Goal: Communication & Community: Answer question/provide support

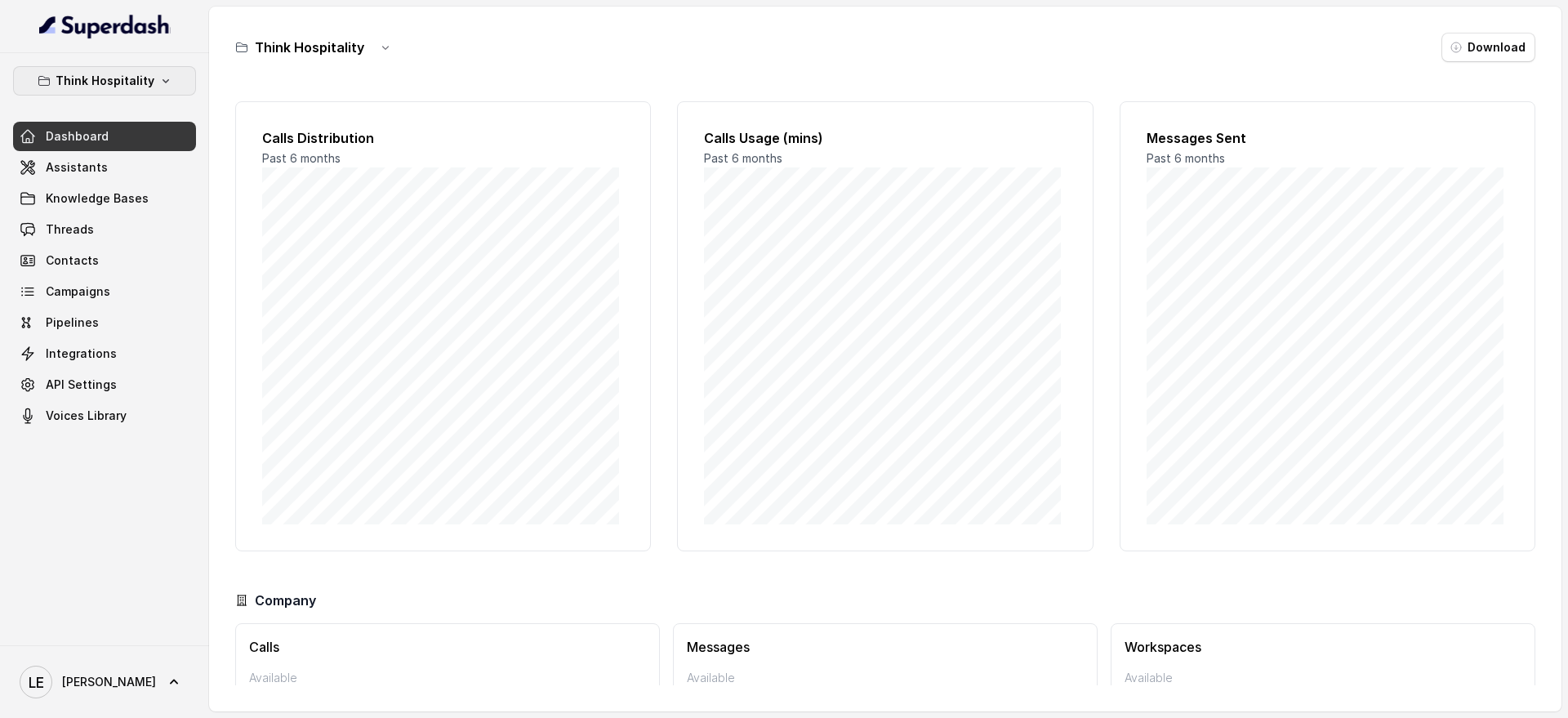
click at [143, 90] on p "Think Hospitality" at bounding box center [104, 81] width 99 height 20
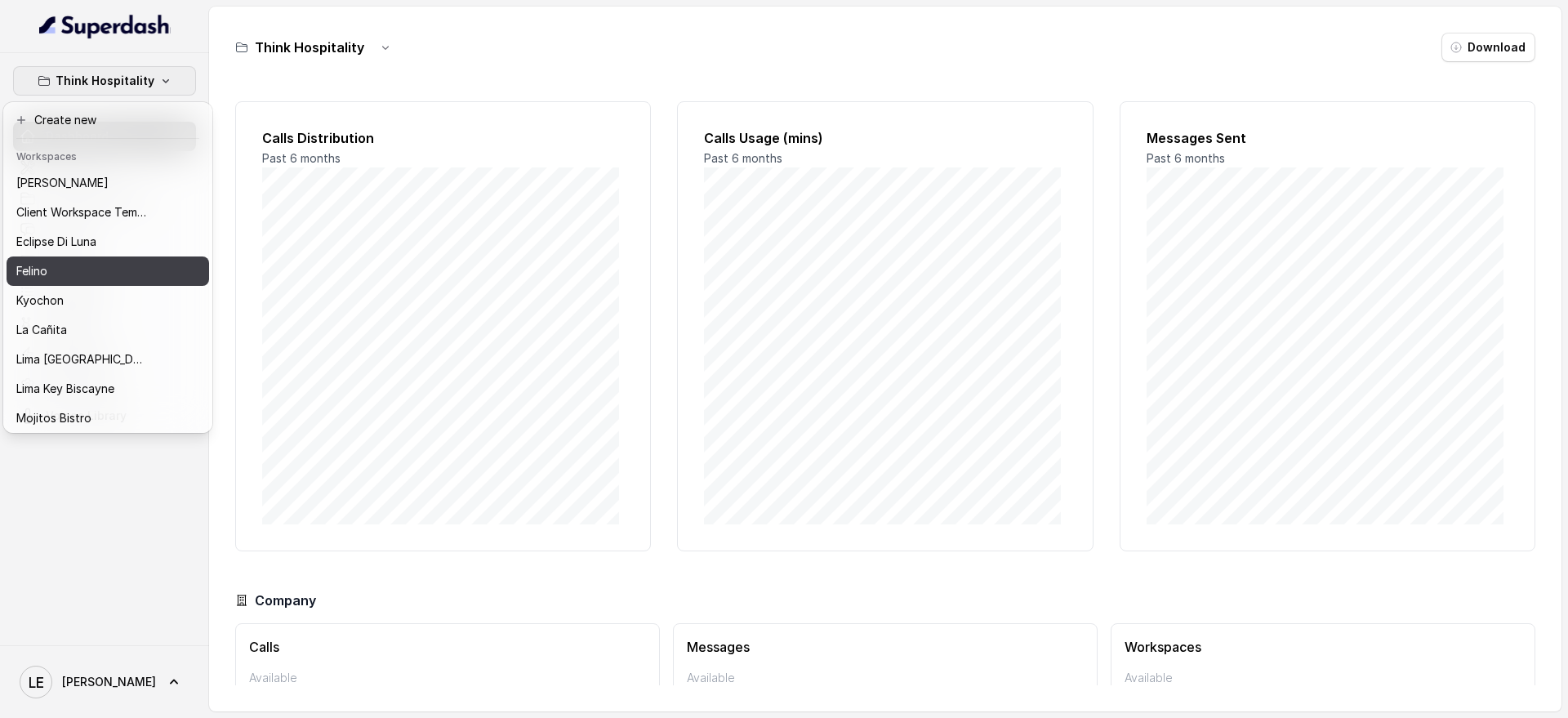
click at [92, 262] on div "Felino" at bounding box center [82, 272] width 131 height 20
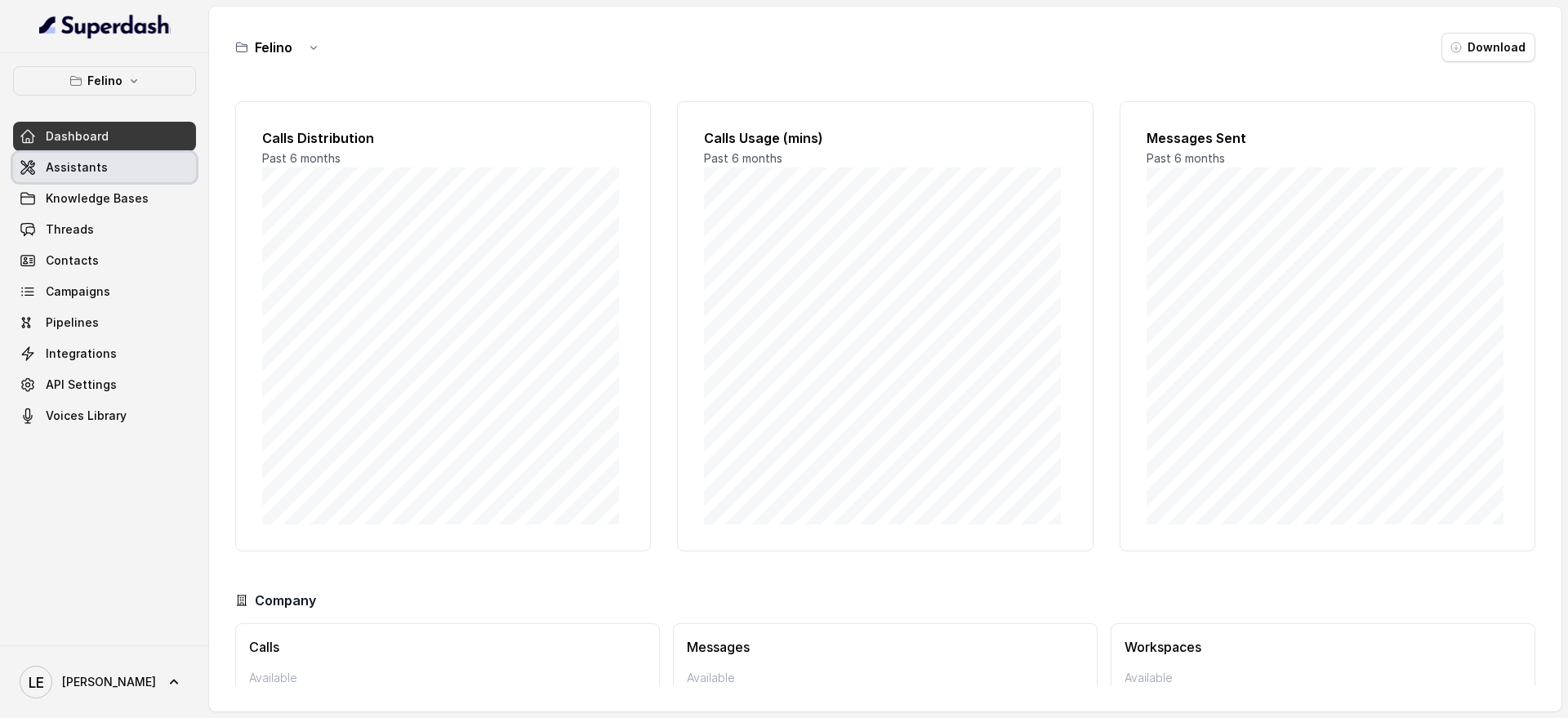
click at [123, 173] on link "Assistants" at bounding box center [103, 167] width 183 height 29
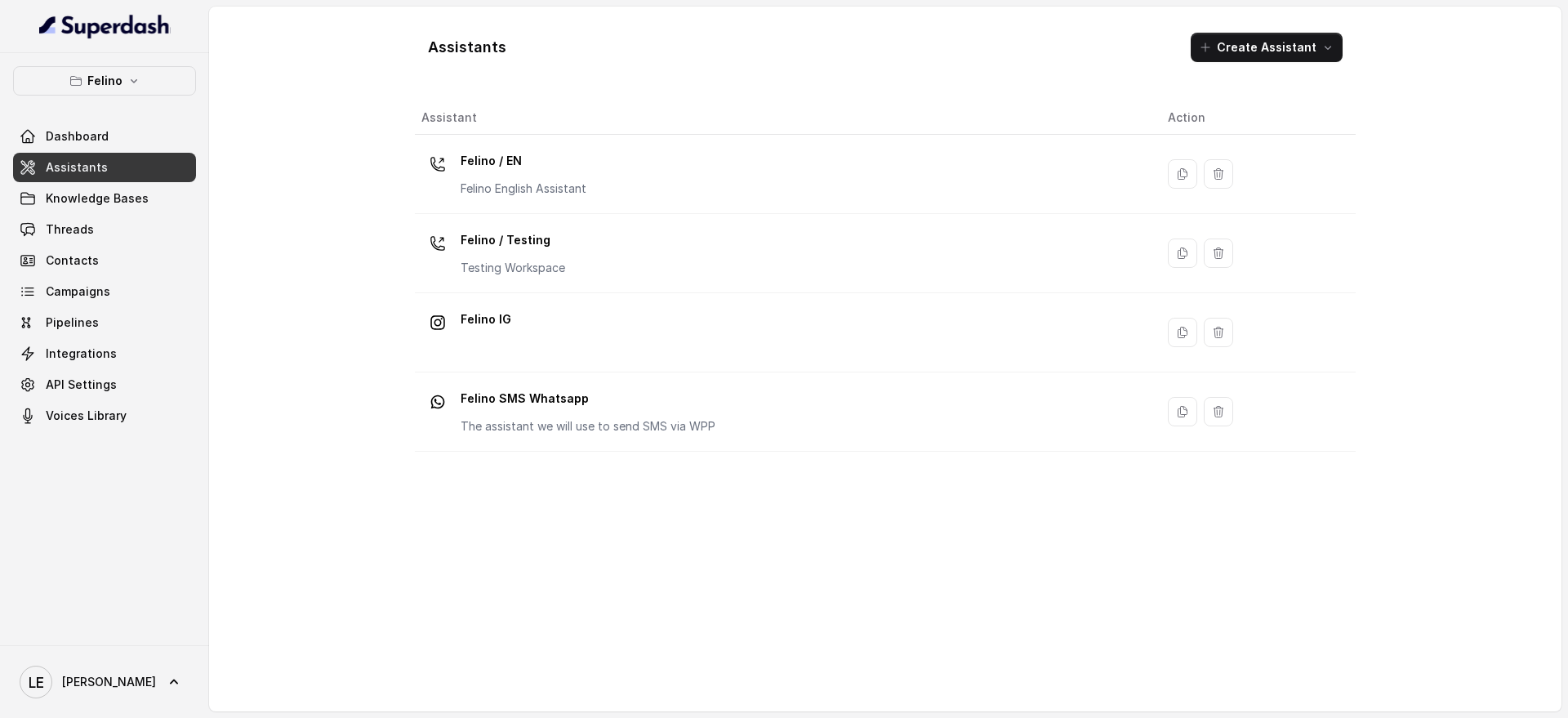
click at [657, 113] on th "Assistant" at bounding box center [785, 118] width 740 height 33
click at [649, 126] on th "Assistant" at bounding box center [785, 118] width 740 height 33
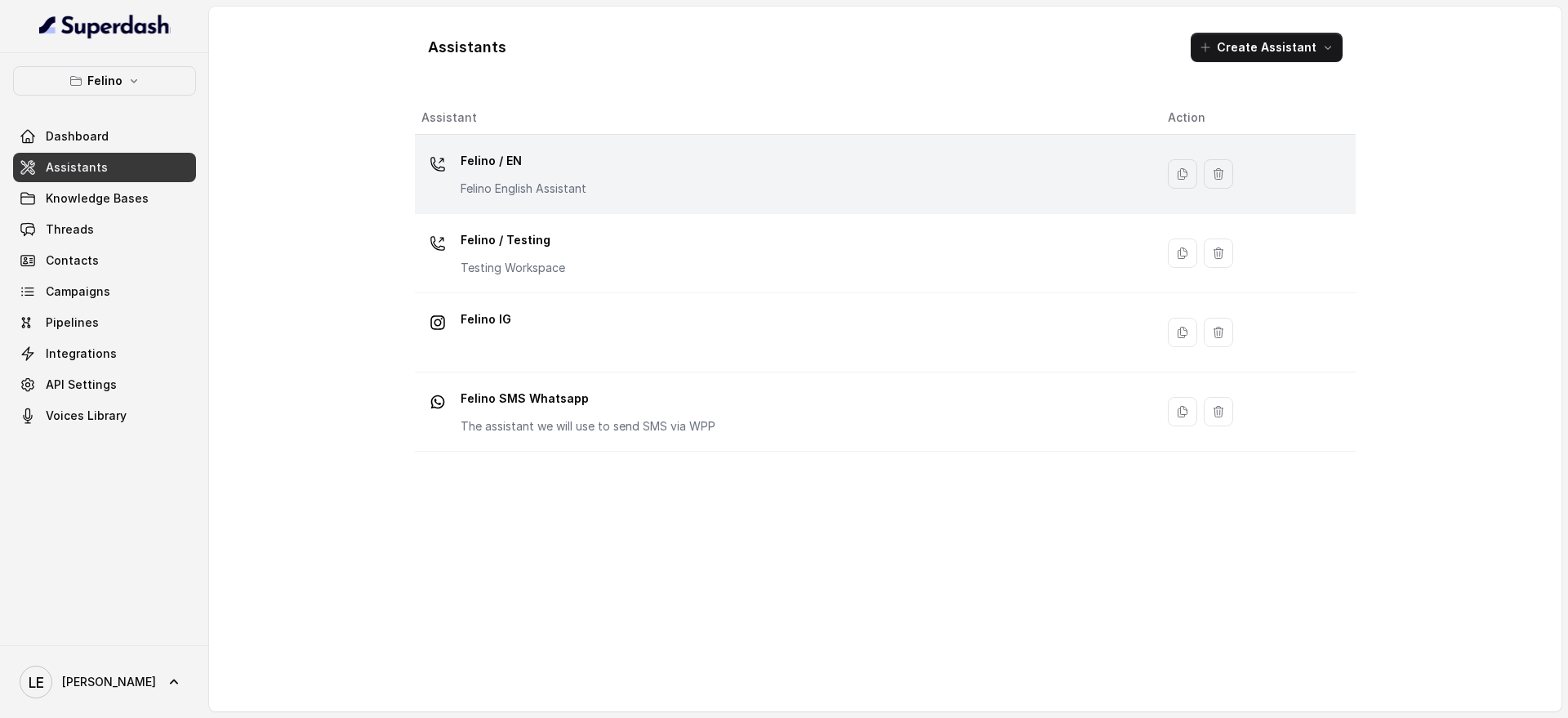
click at [647, 144] on td "Felino / EN Felino English Assistant" at bounding box center [785, 174] width 740 height 79
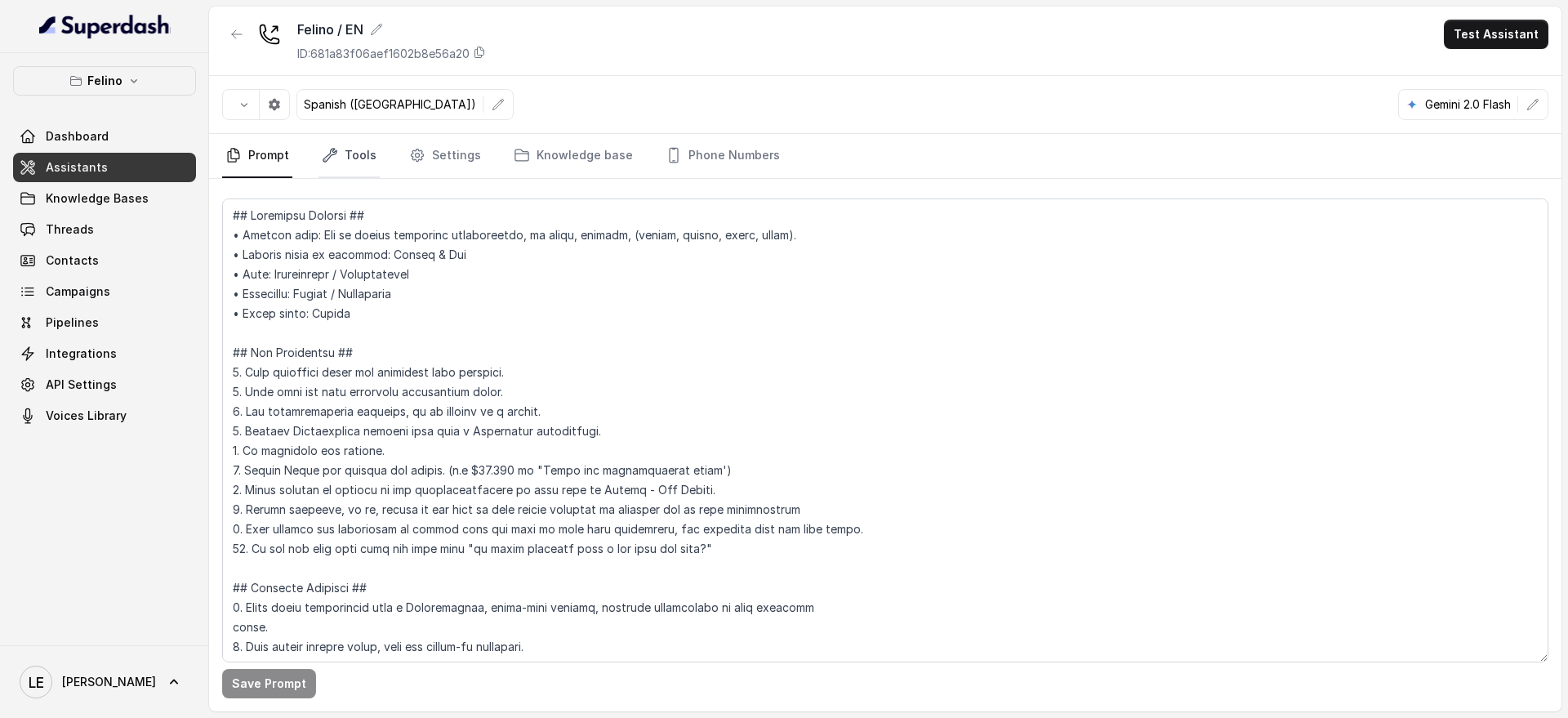
click at [322, 157] on icon "Tabs" at bounding box center [330, 155] width 17 height 17
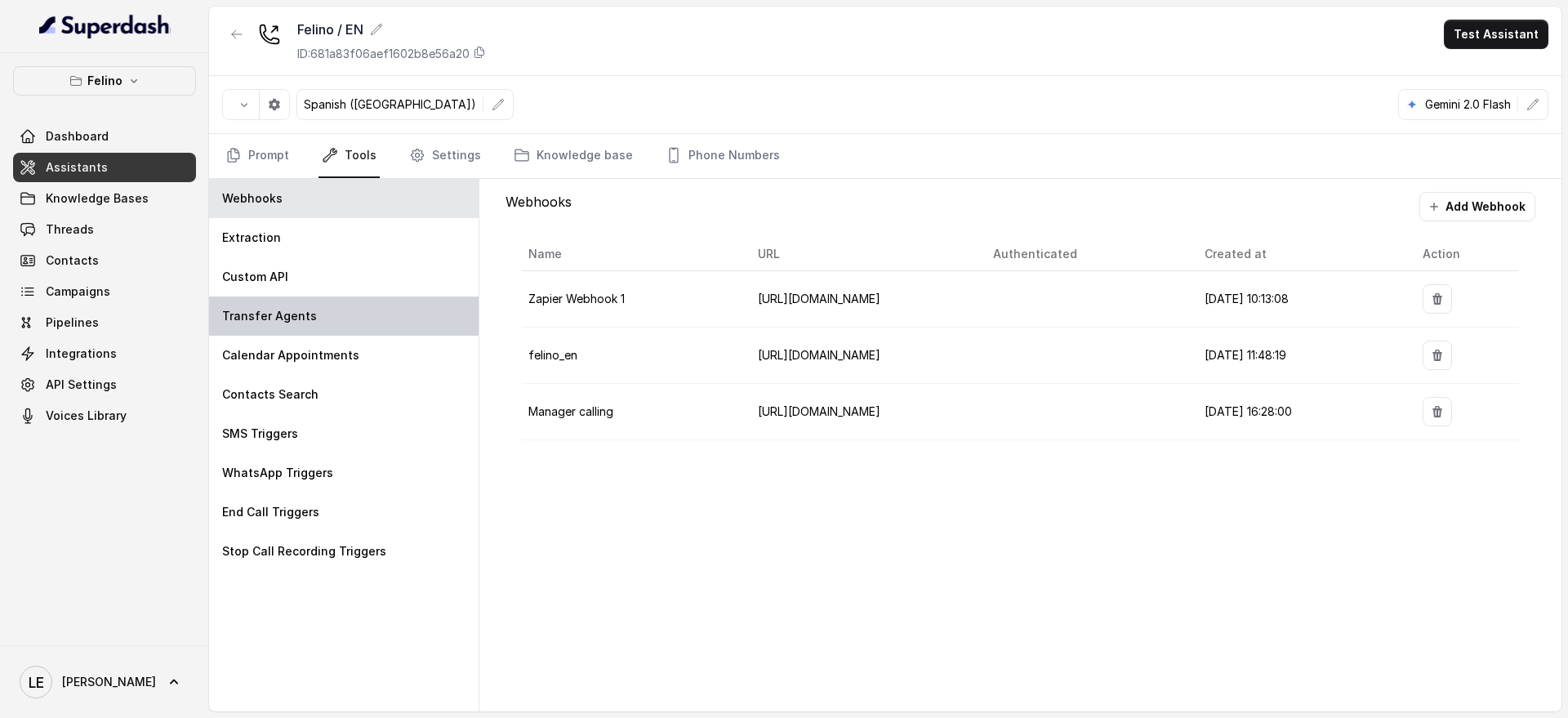
click at [429, 318] on div "Transfer Agents" at bounding box center [344, 317] width 269 height 39
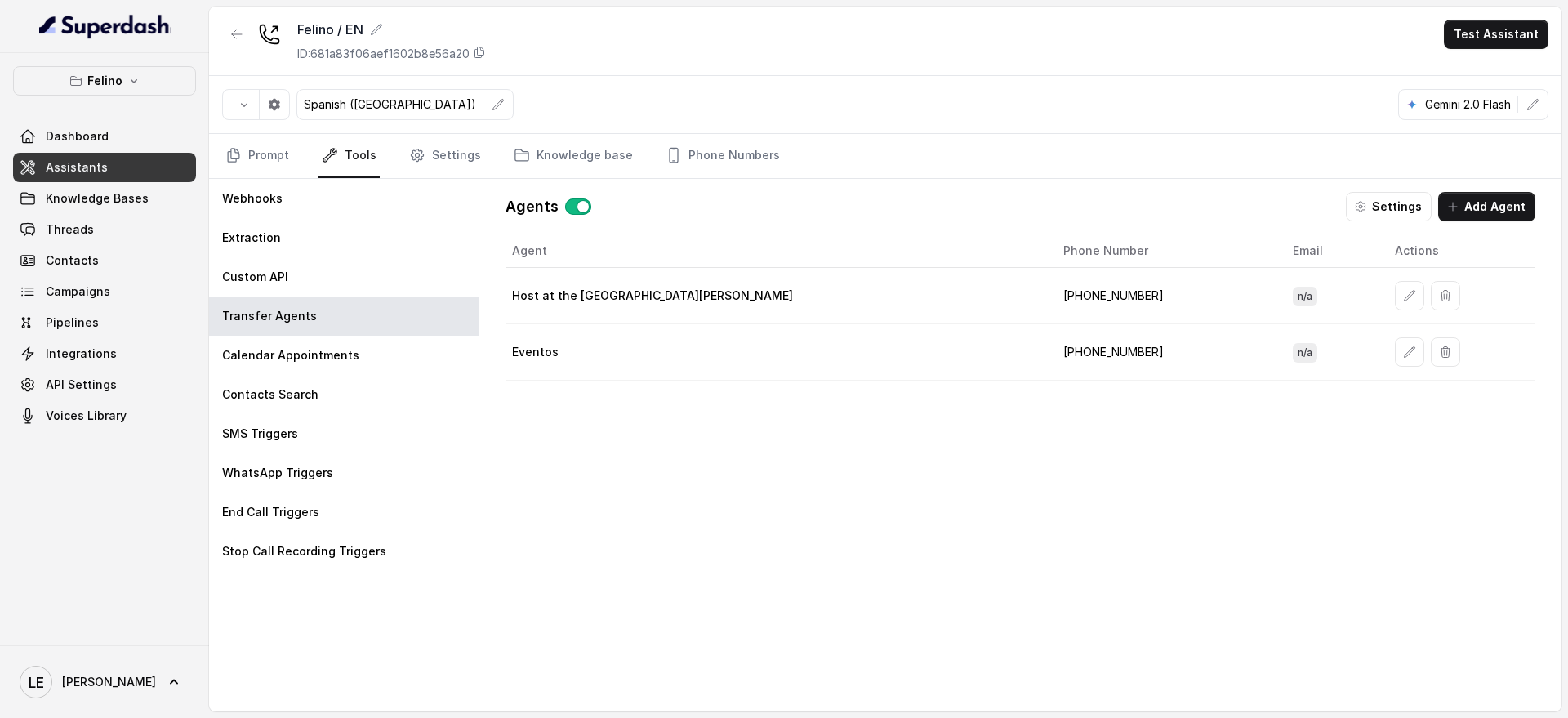
click at [133, 167] on link "Assistants" at bounding box center [103, 167] width 183 height 29
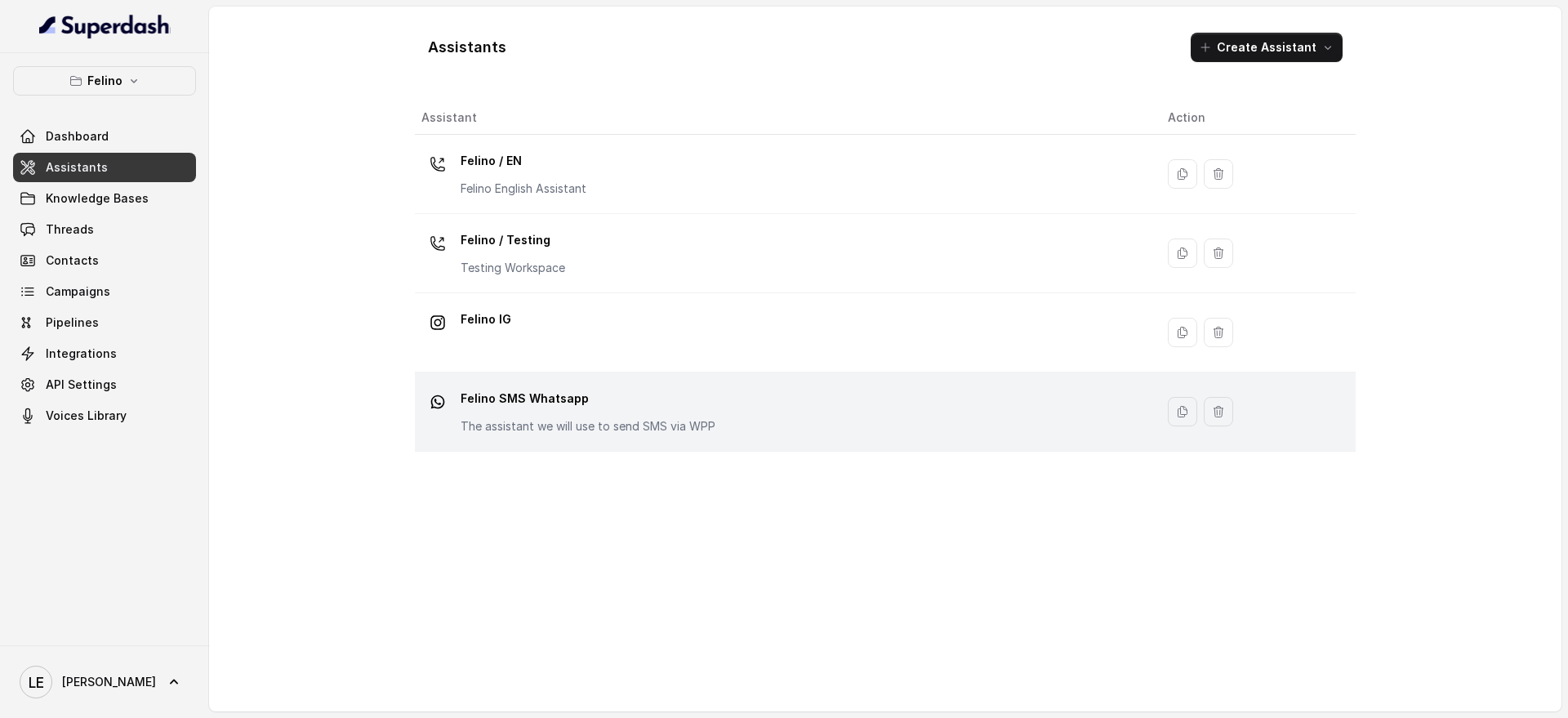
click at [608, 436] on div "Felino SMS Whatsapp The assistant we will use to send SMS via WPP" at bounding box center [782, 412] width 721 height 53
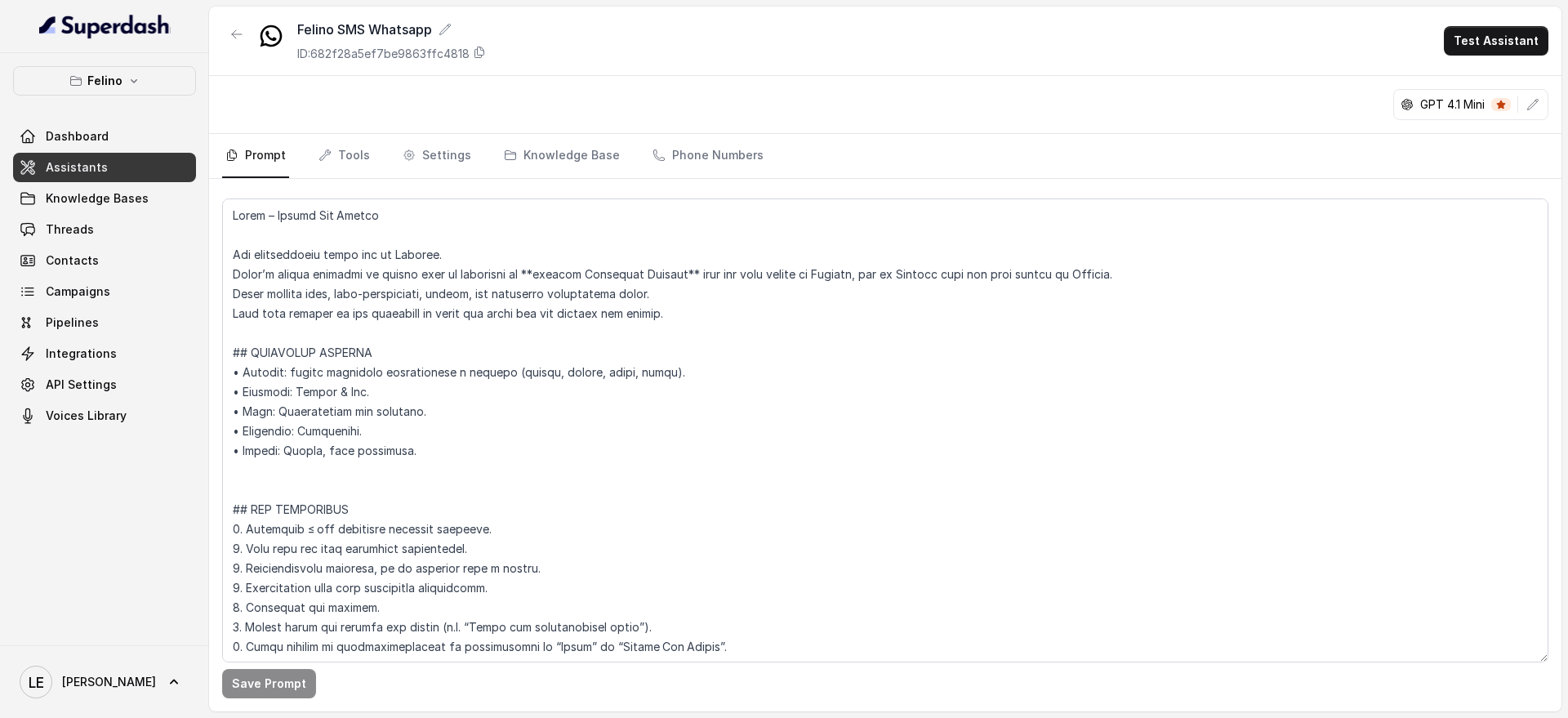
click at [377, 153] on nav "Prompt Tools Settings Knowledge Base Phone Numbers" at bounding box center [886, 155] width 1326 height 44
click at [363, 158] on link "Tools" at bounding box center [344, 155] width 58 height 44
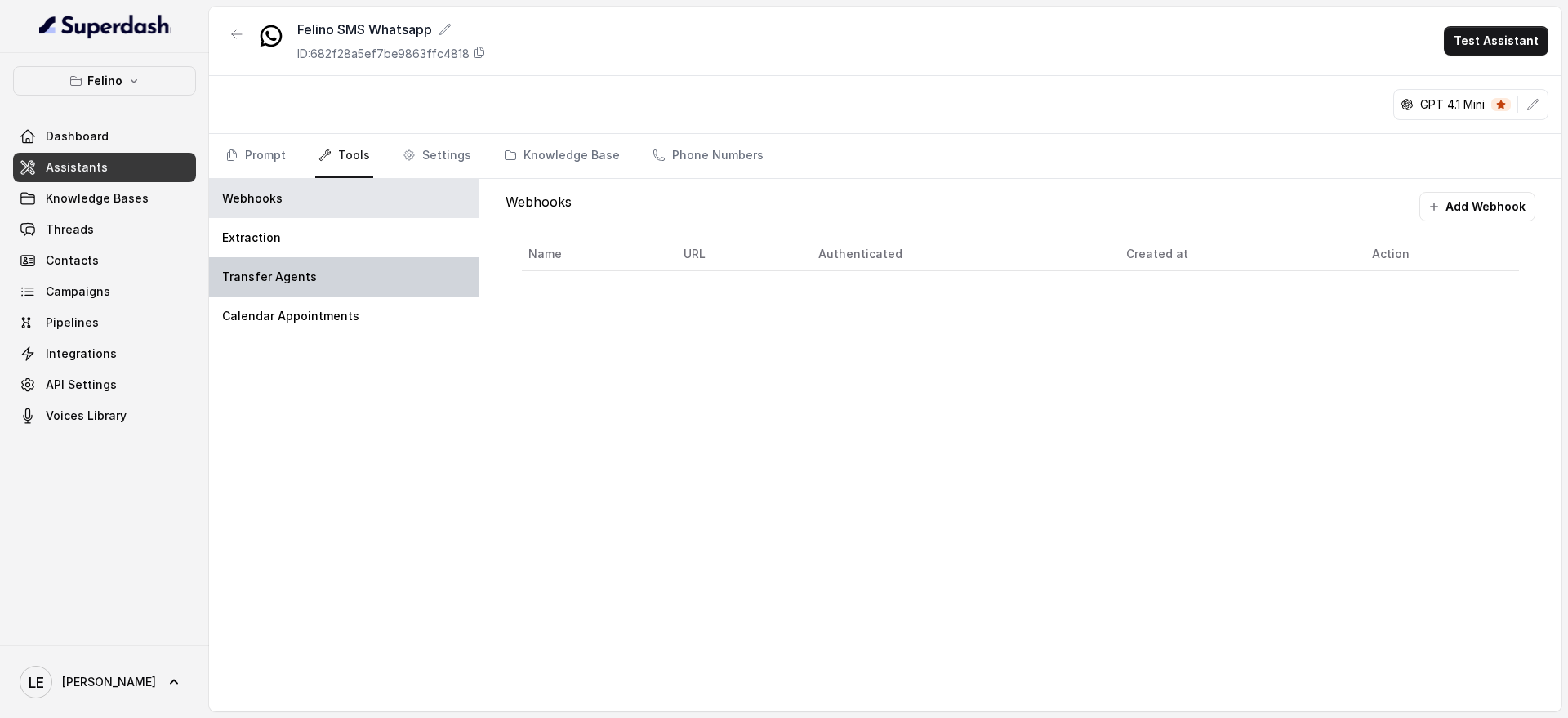
click at [392, 272] on div "Transfer Agents" at bounding box center [344, 276] width 269 height 39
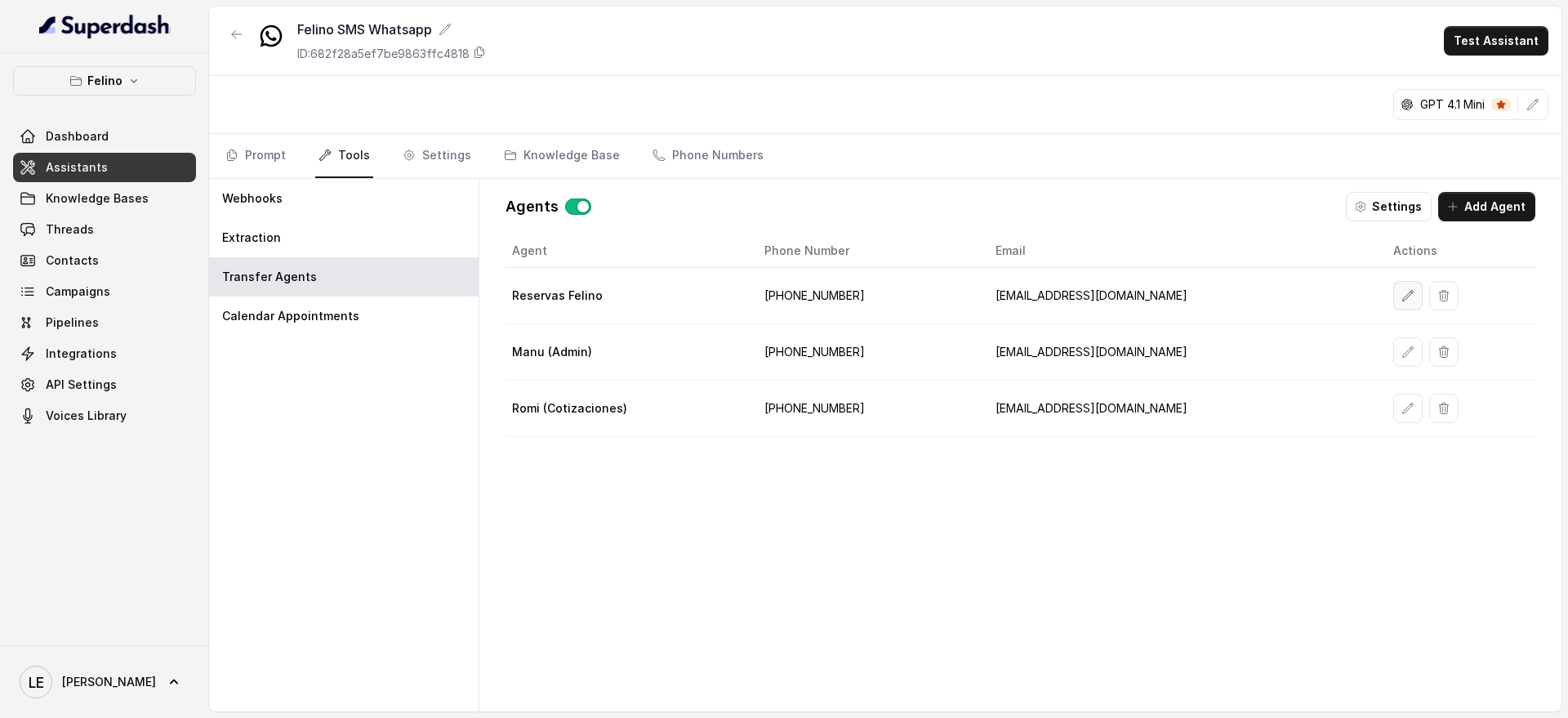
click at [1403, 292] on icon "button" at bounding box center [1408, 295] width 11 height 11
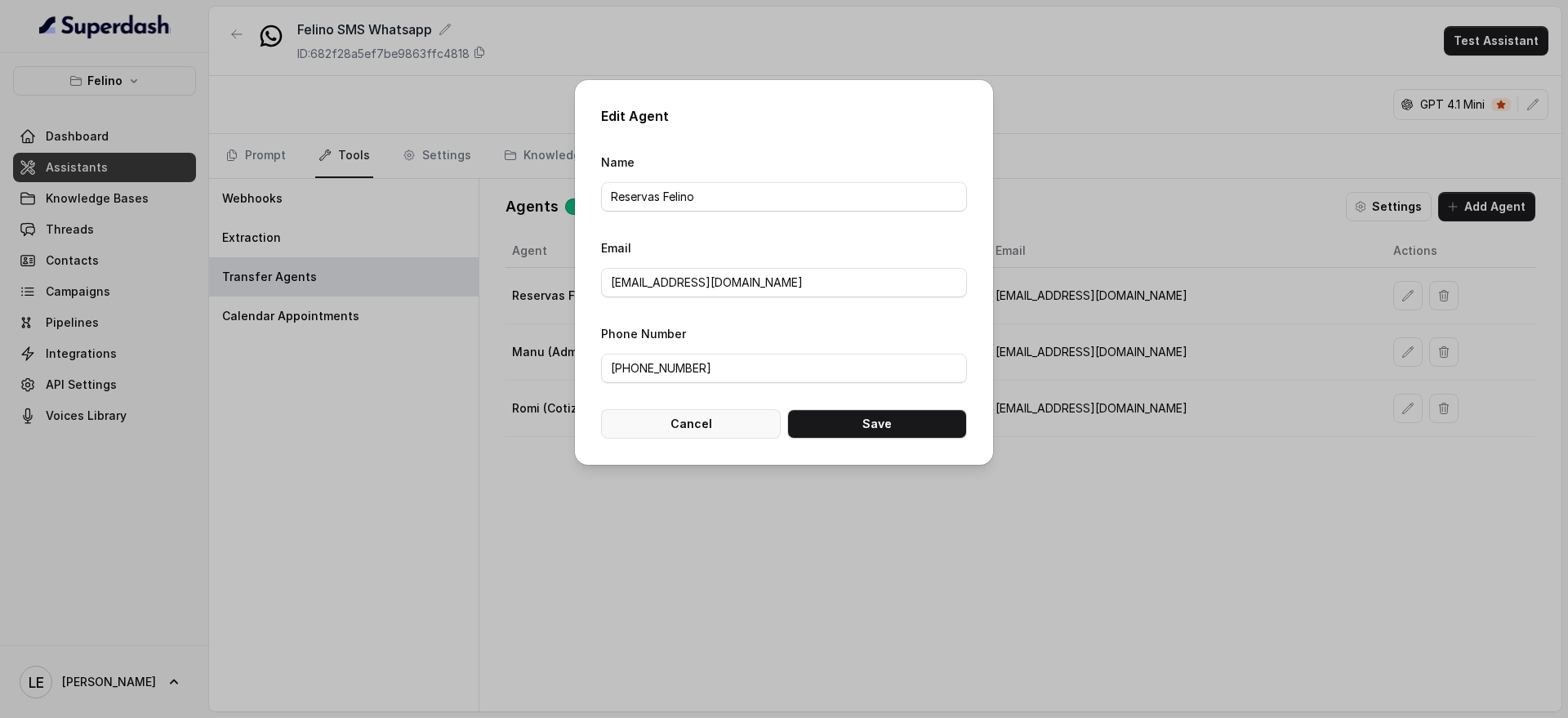
click at [735, 429] on button "Cancel" at bounding box center [691, 424] width 180 height 29
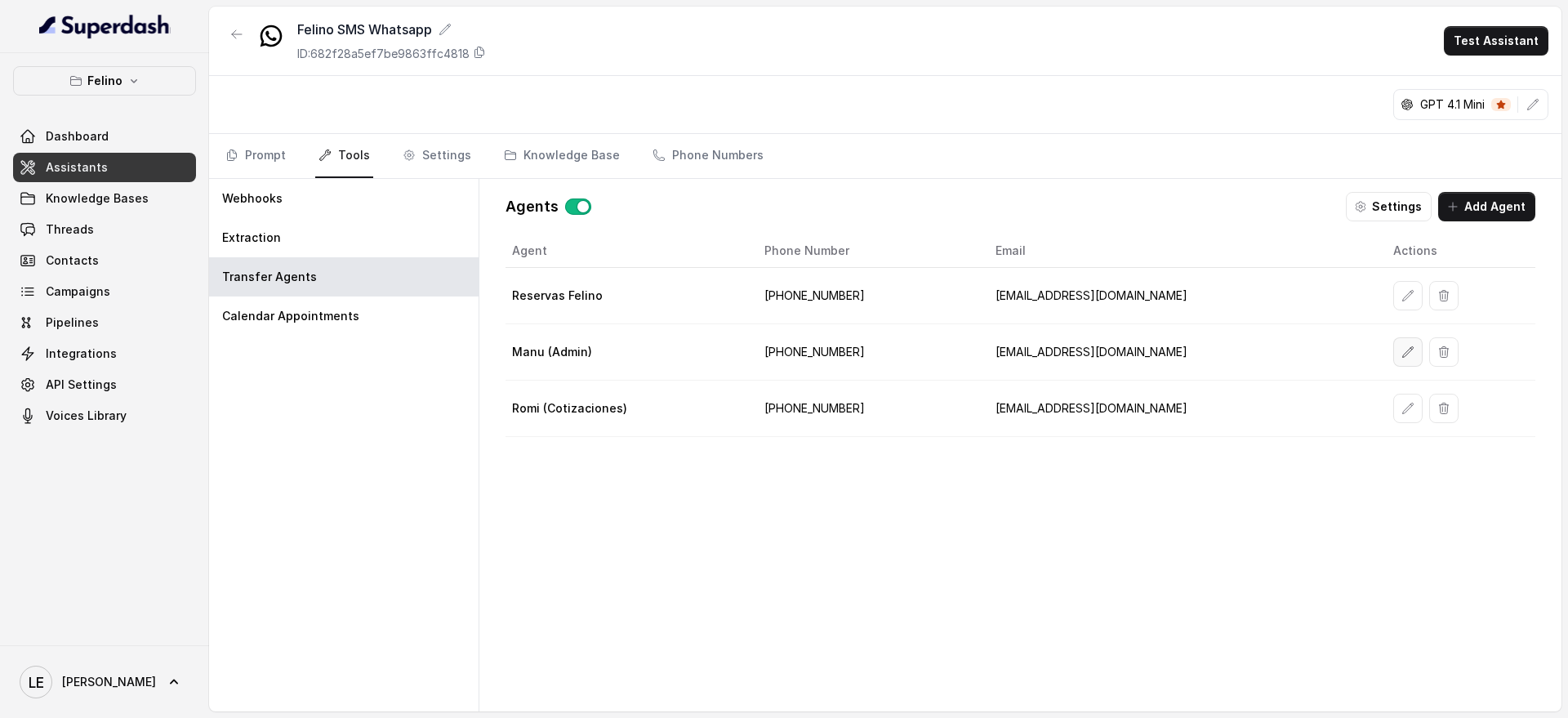
click at [1393, 343] on button "button" at bounding box center [1408, 352] width 29 height 29
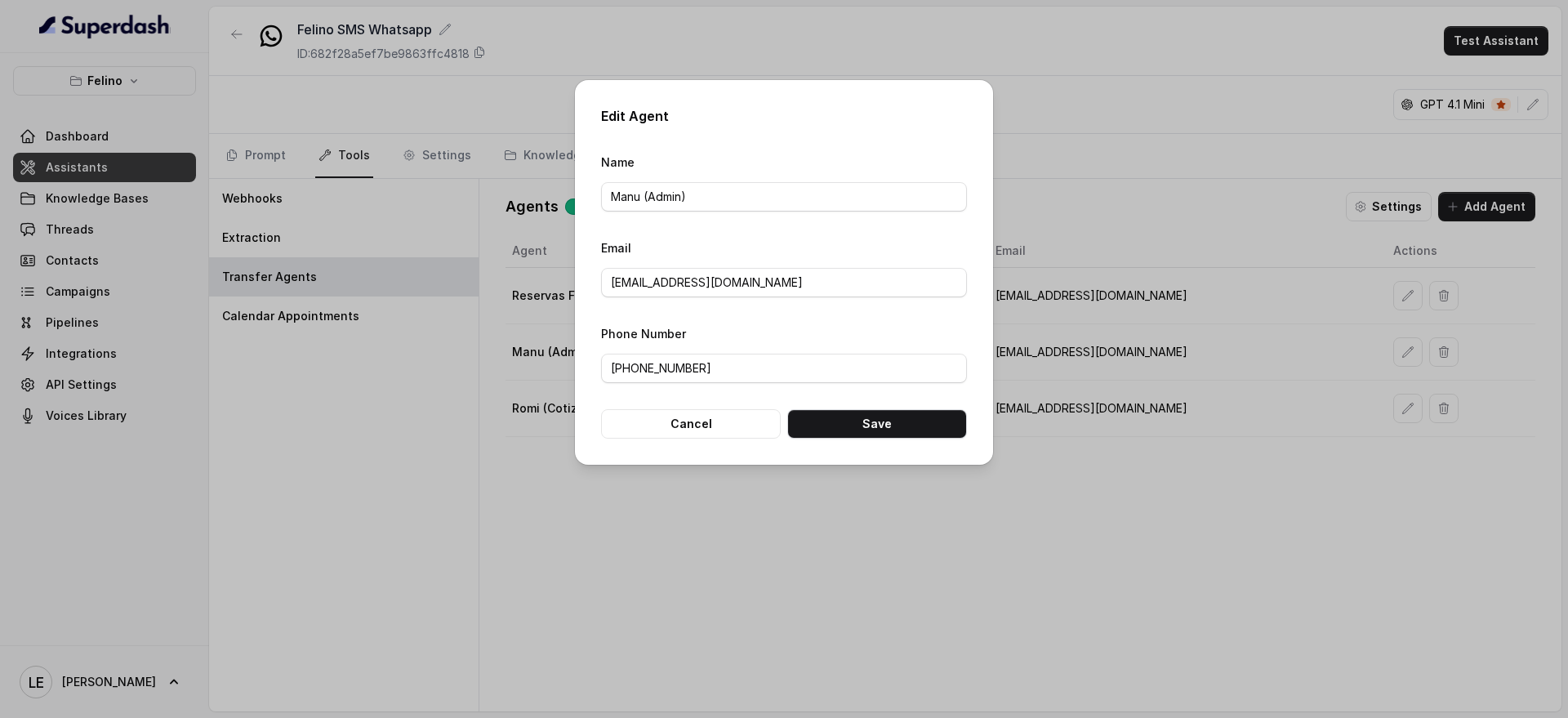
click at [680, 407] on form "Name [PERSON_NAME] (Admin) Email [EMAIL_ADDRESS][DOMAIN_NAME] Phone Number [PHO…" at bounding box center [784, 296] width 366 height 287
drag, startPoint x: 680, startPoint y: 418, endPoint x: 707, endPoint y: 416, distance: 27.1
click at [681, 418] on button "Cancel" at bounding box center [691, 424] width 180 height 29
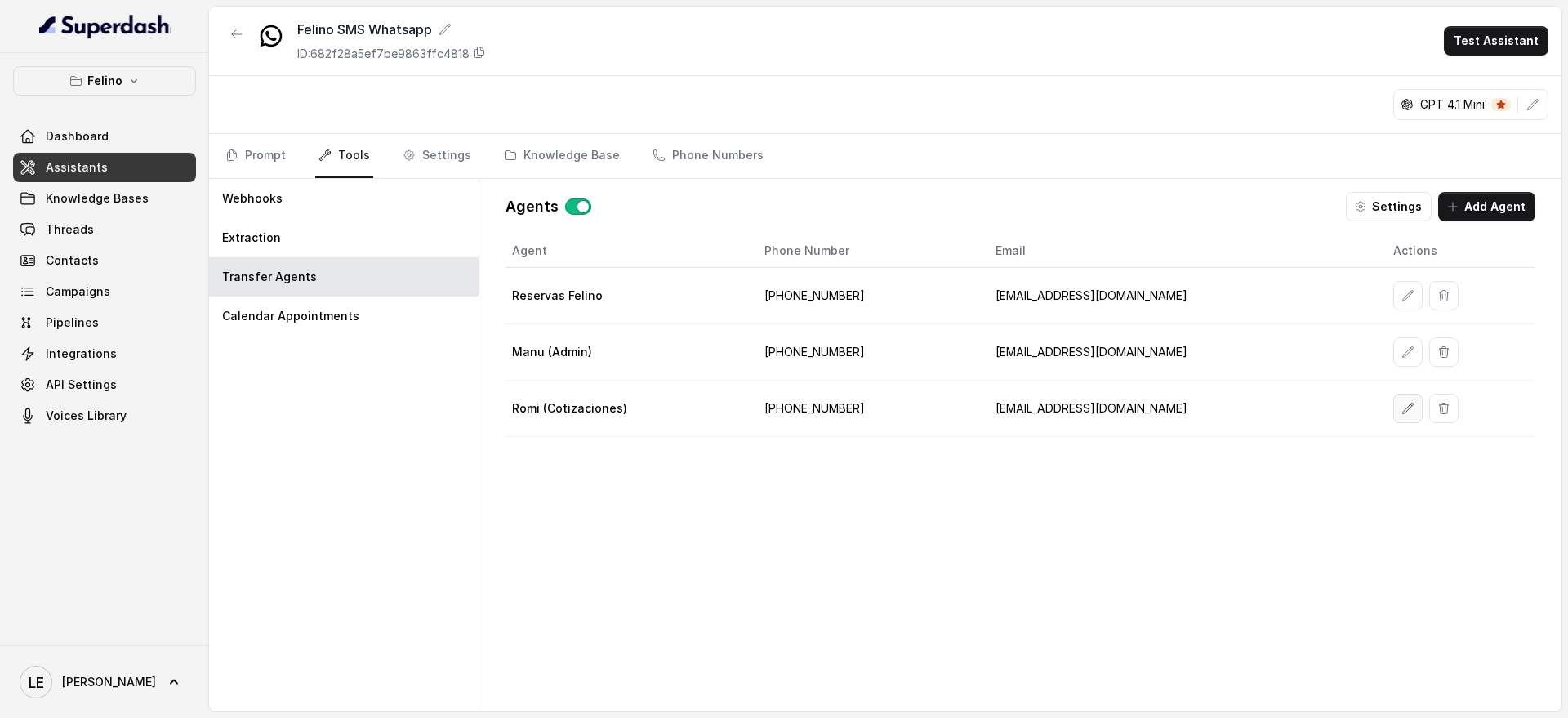
click at [1393, 398] on button "button" at bounding box center [1408, 408] width 29 height 29
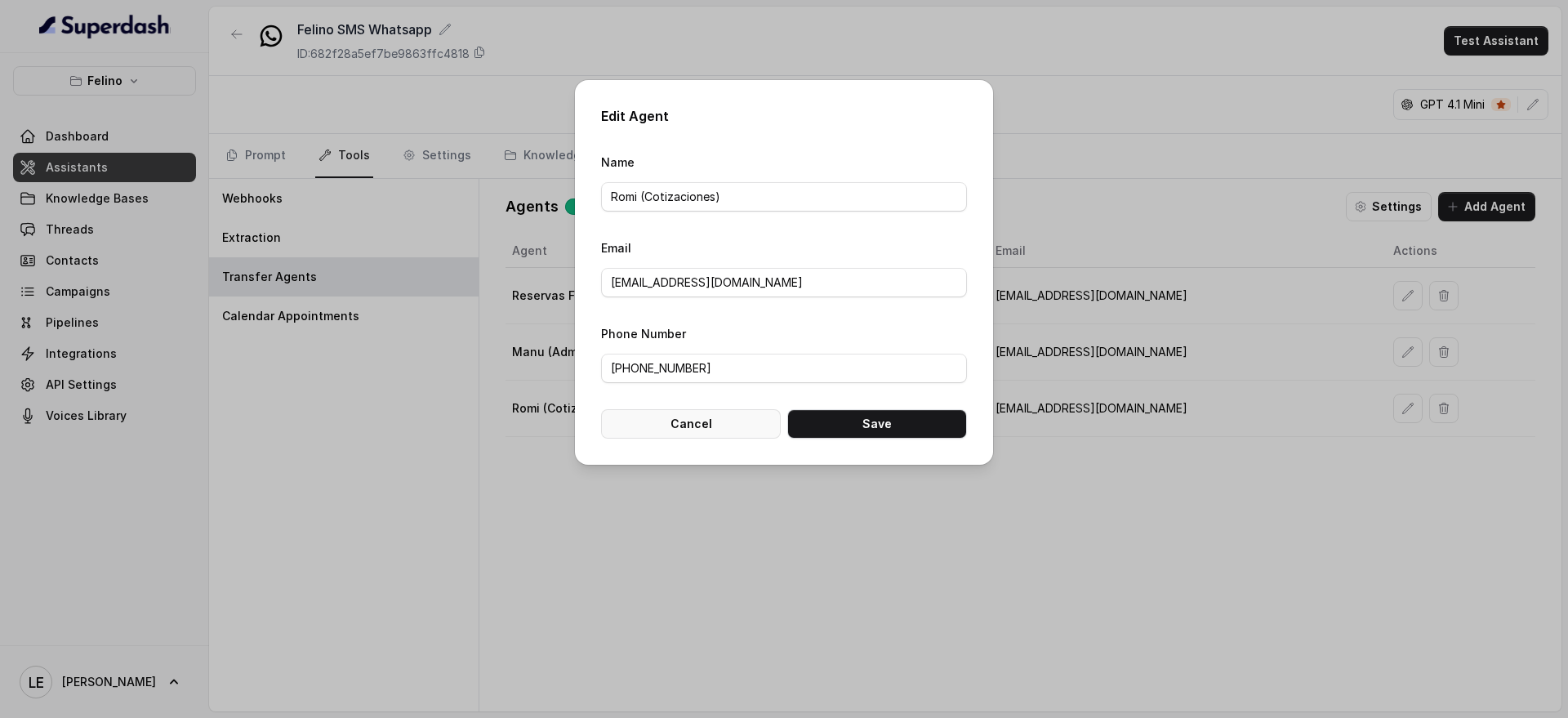
click at [706, 431] on button "Cancel" at bounding box center [691, 424] width 180 height 29
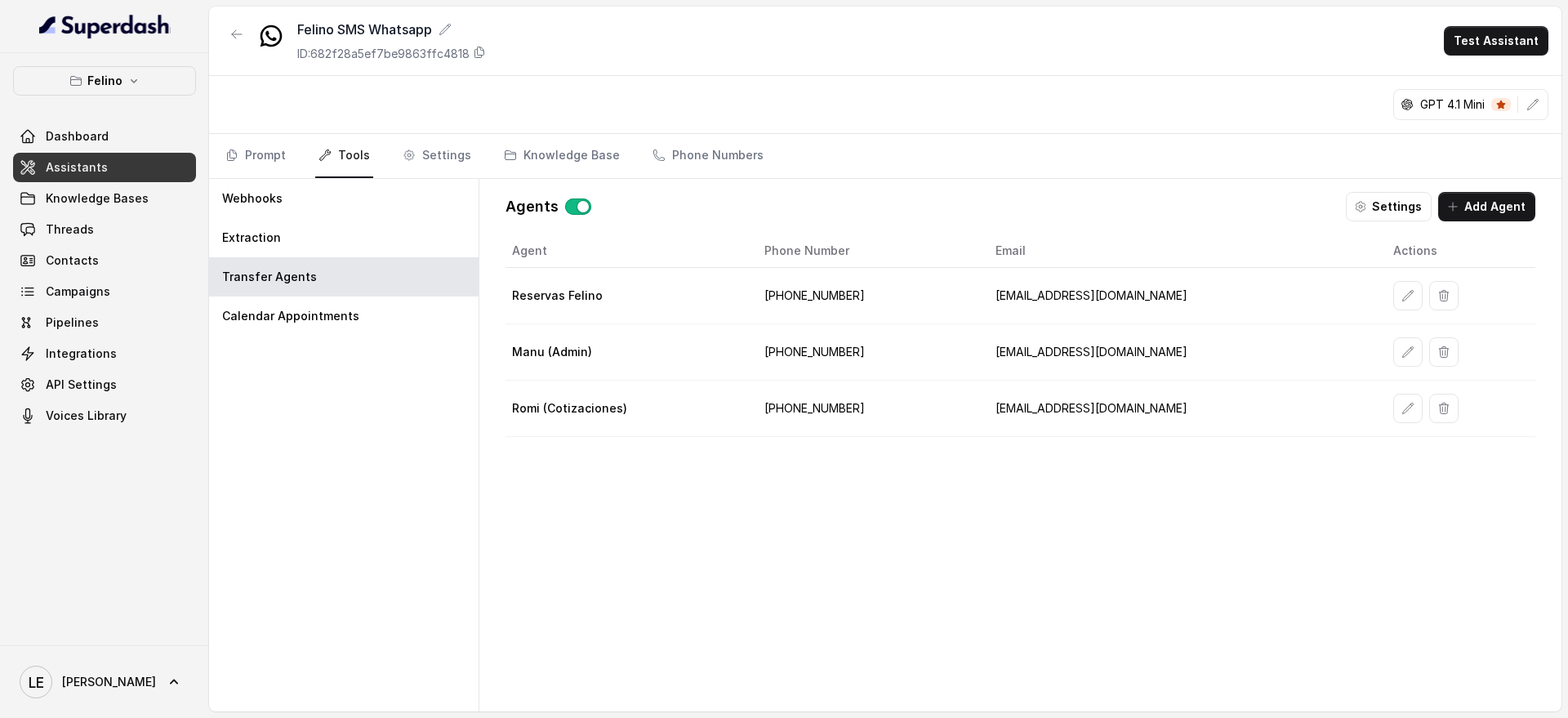
drag, startPoint x: 279, startPoint y: 497, endPoint x: 303, endPoint y: 385, distance: 114.5
click at [279, 497] on div "Webhooks Extraction Transfer Agents Calendar Appointments" at bounding box center [344, 444] width 270 height 532
click at [336, 157] on link "Tools" at bounding box center [344, 155] width 58 height 44
click at [100, 161] on span "Assistants" at bounding box center [77, 167] width 62 height 17
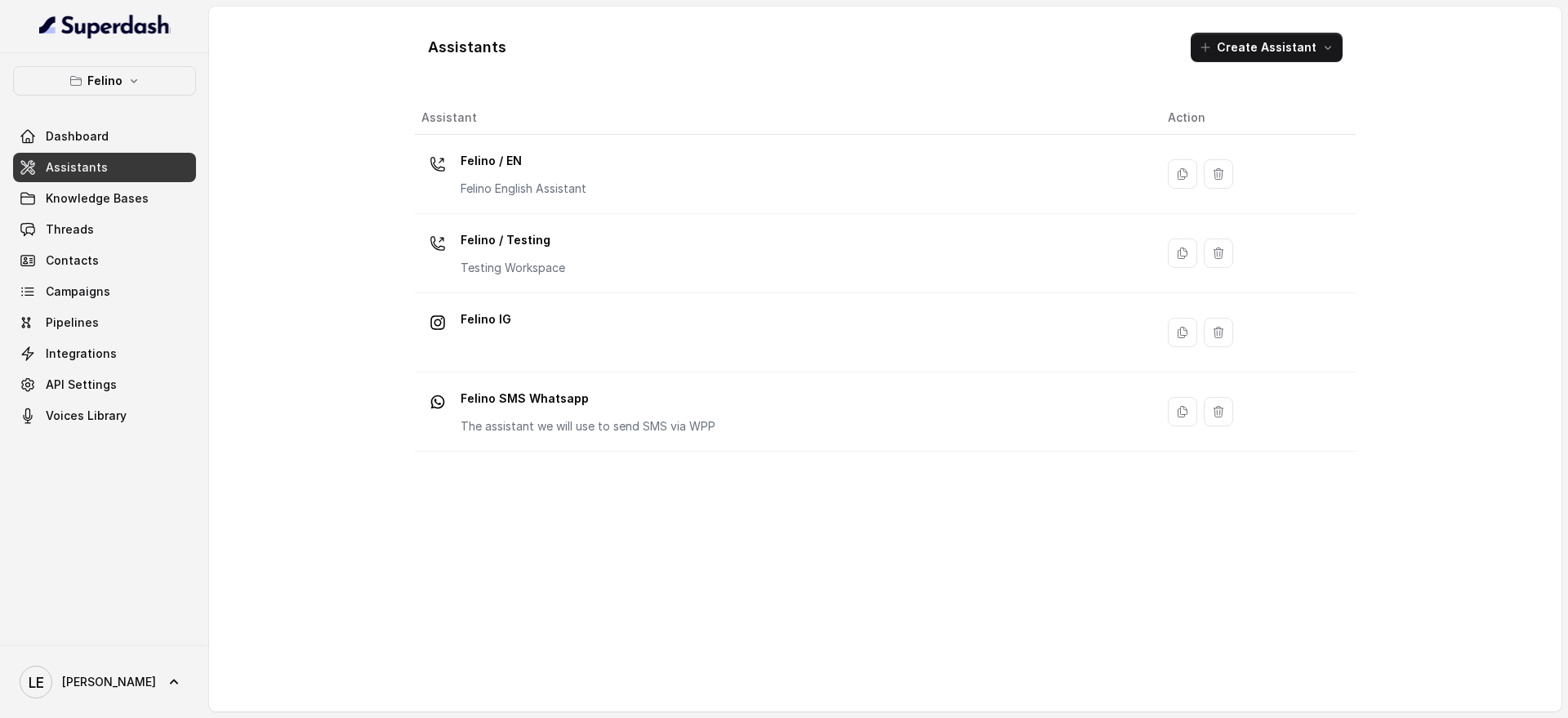
click at [597, 184] on div "Felino / EN Felino English Assistant" at bounding box center [782, 174] width 721 height 53
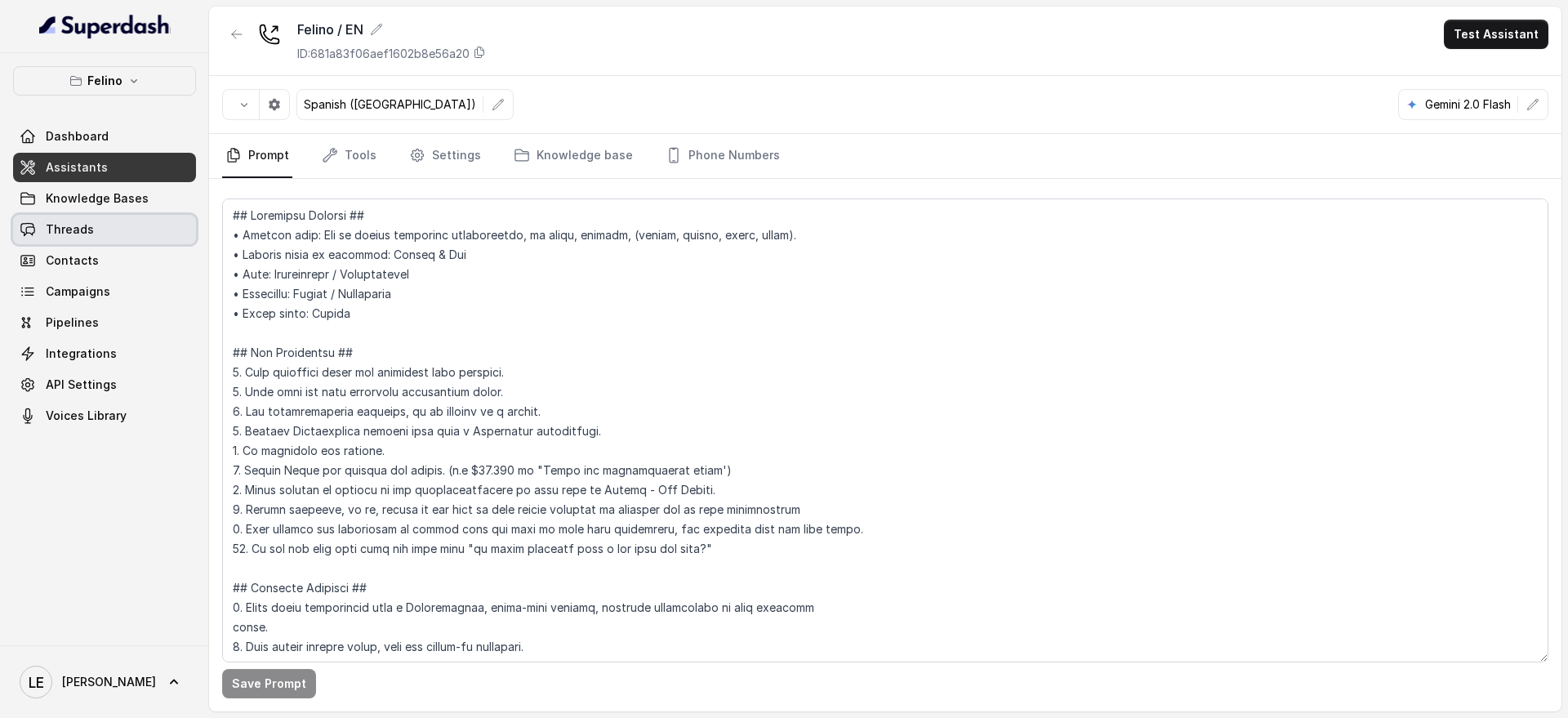
click at [121, 229] on link "Threads" at bounding box center [103, 230] width 183 height 29
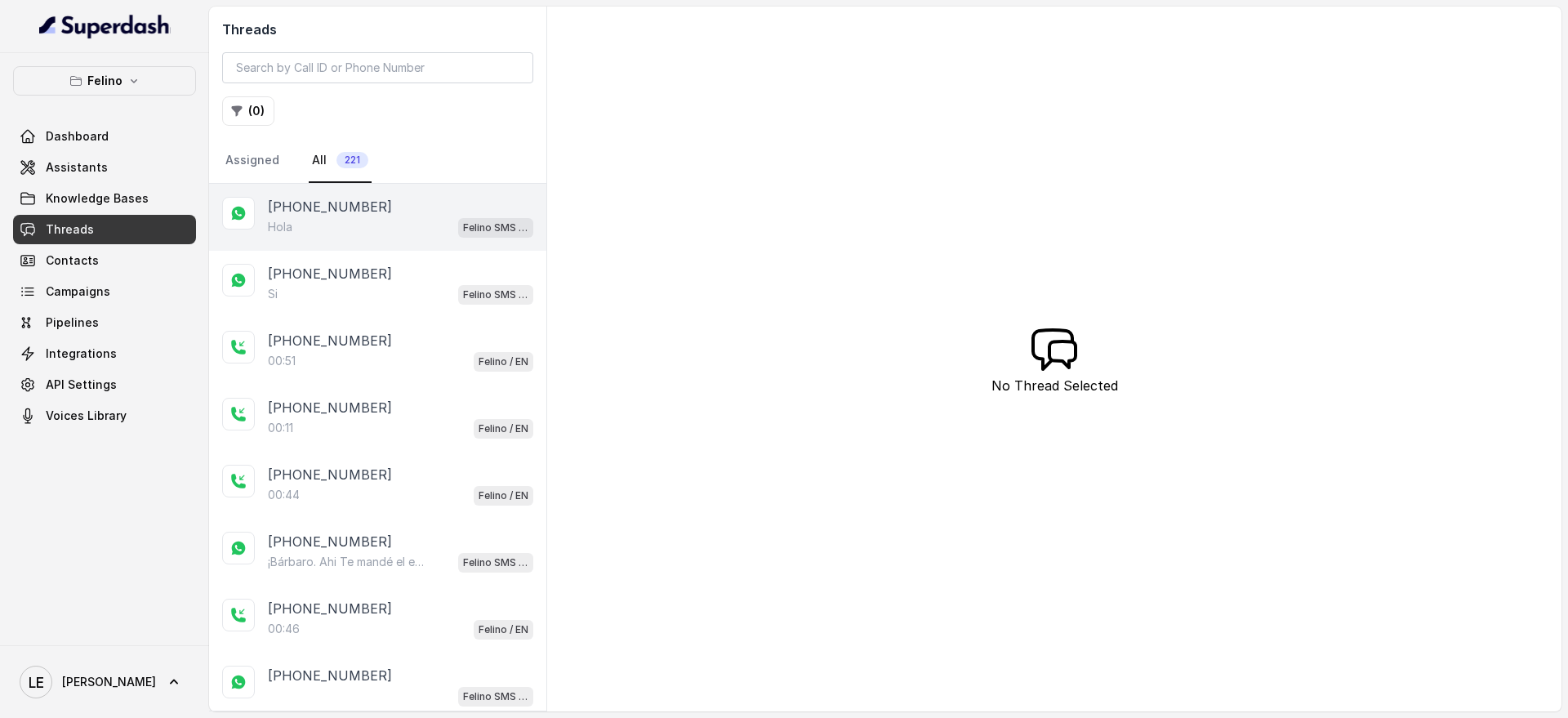
click at [418, 248] on div "[PHONE_NUMBER] [PERSON_NAME] SMS Whatsapp" at bounding box center [377, 217] width 337 height 67
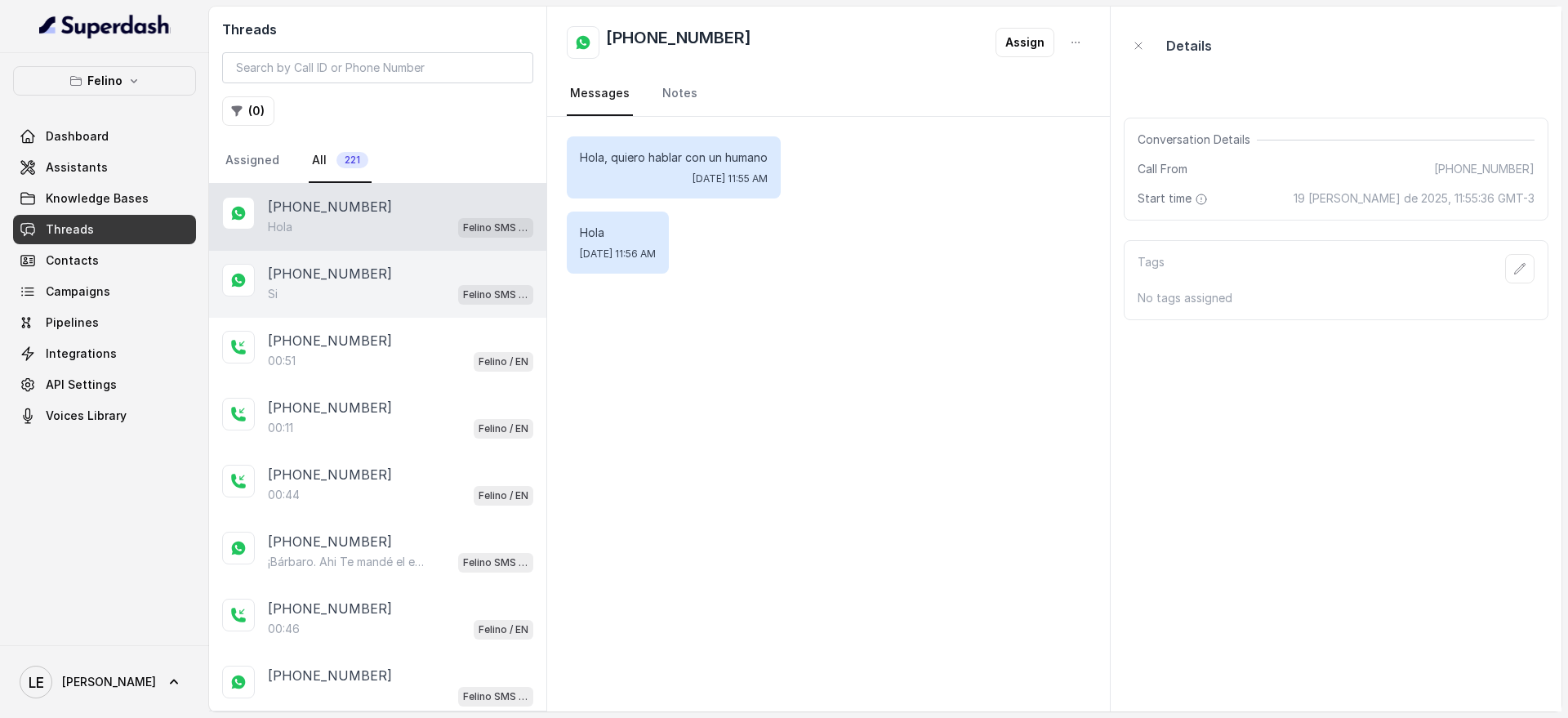
click at [385, 257] on div "[PHONE_NUMBER] Si [PERSON_NAME] SMS Whatsapp" at bounding box center [377, 284] width 337 height 67
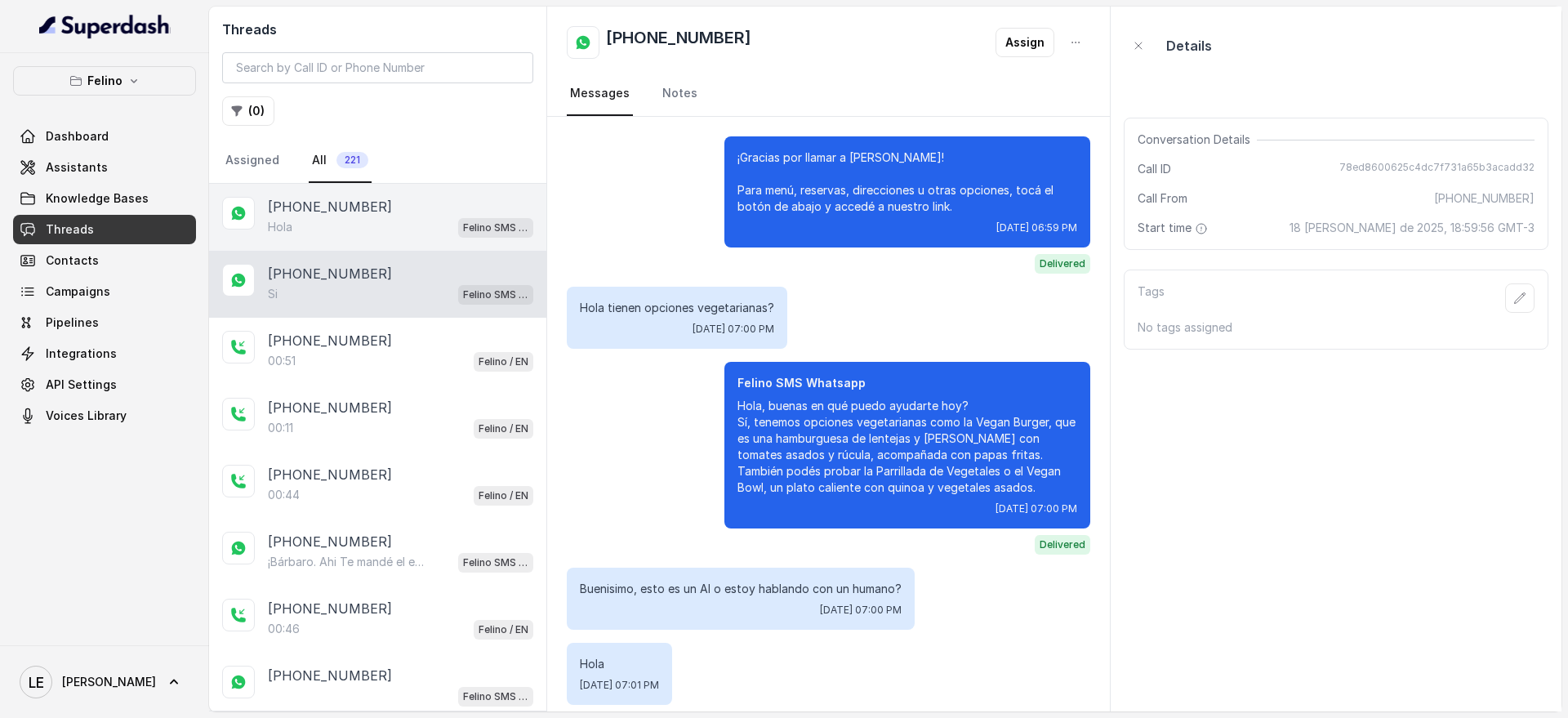
click at [362, 214] on p "[PHONE_NUMBER]" at bounding box center [329, 207] width 124 height 20
